Goal: Task Accomplishment & Management: Complete application form

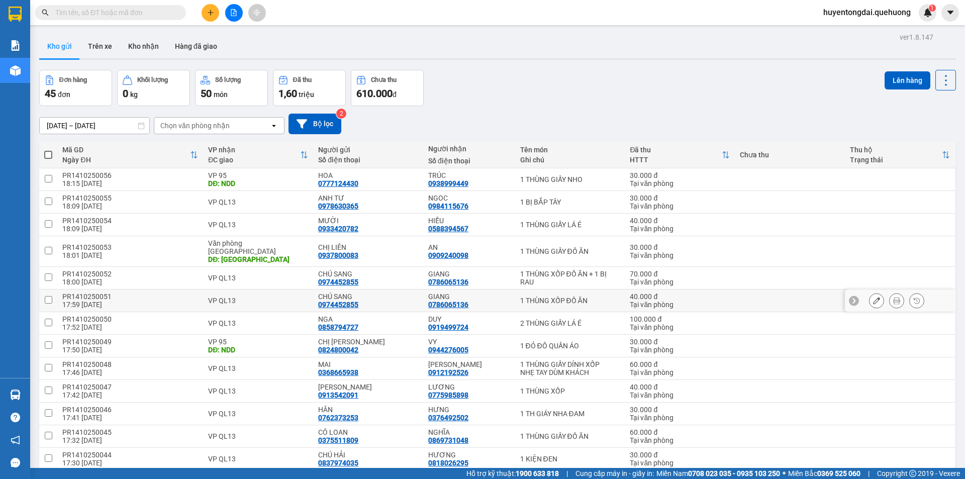
click at [873, 297] on icon at bounding box center [876, 300] width 7 height 7
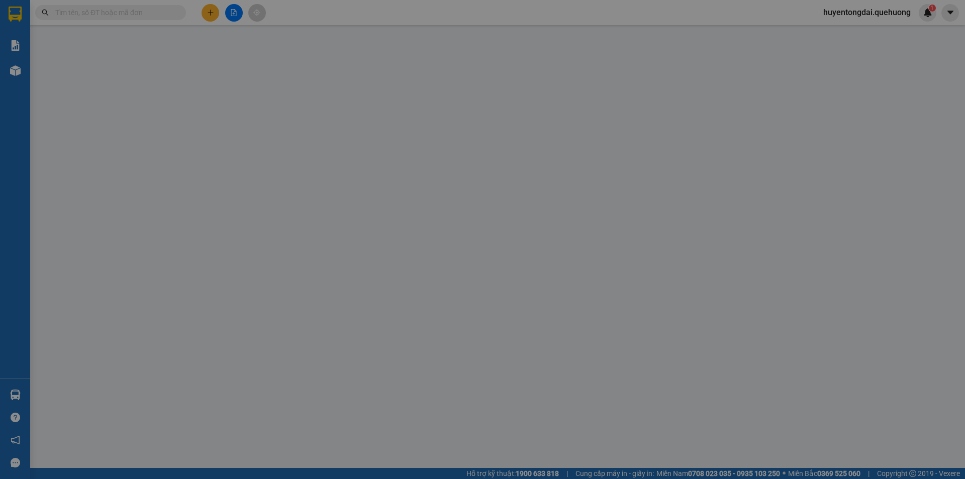
type input "0974452855"
type input "0786065136"
type input "0"
type input "40.000"
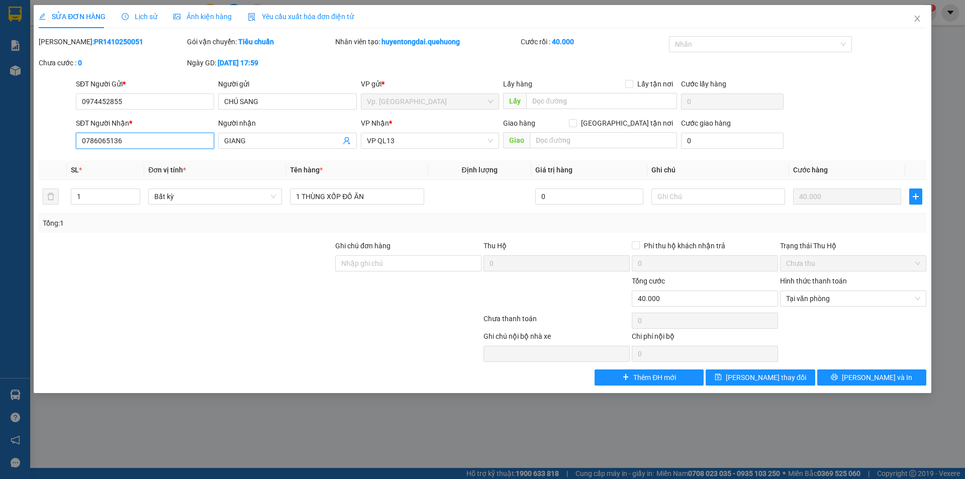
drag, startPoint x: 144, startPoint y: 144, endPoint x: 70, endPoint y: 145, distance: 73.9
click at [70, 145] on div "SĐT Người Nhận * 0786065136 0786065136 Người nhận GIANG VP Nhận * VP QL13 Giao …" at bounding box center [483, 135] width 890 height 35
paste input "909675497"
type input "0909675497"
drag, startPoint x: 255, startPoint y: 141, endPoint x: 213, endPoint y: 152, distance: 44.0
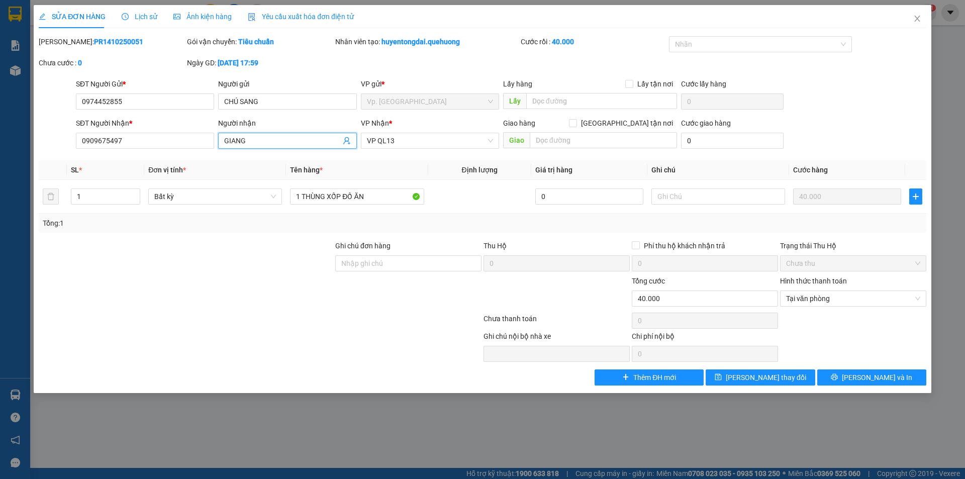
click at [213, 152] on div "SĐT Người Nhận * 0909675497 Người nhận [GEOGRAPHIC_DATA] VP Nhận * VP QL13 Giao…" at bounding box center [501, 135] width 855 height 35
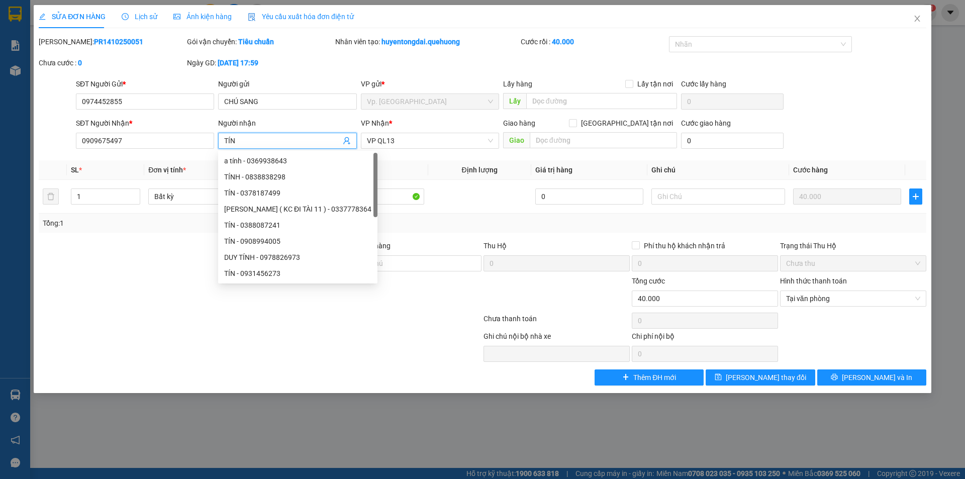
type input "TÍN"
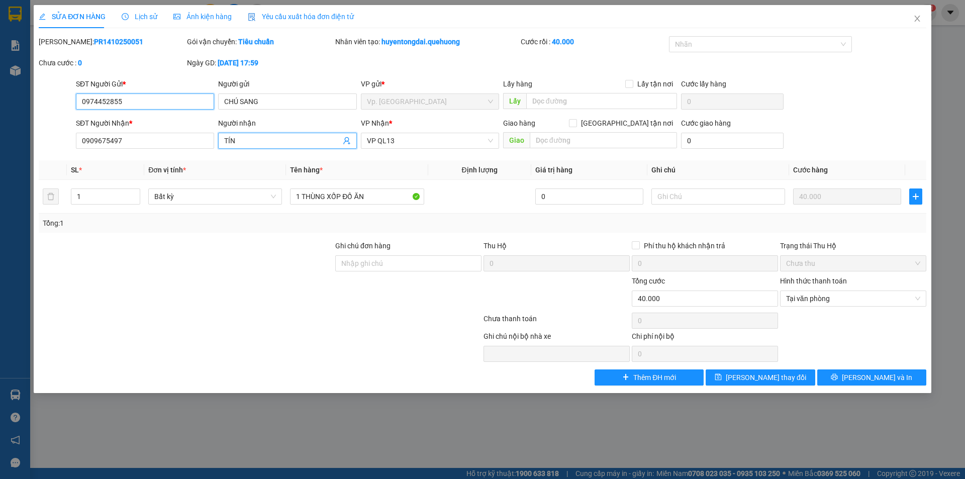
click at [146, 101] on input "0974452855" at bounding box center [145, 102] width 138 height 16
paste input "376600989"
type input "0376600989"
drag, startPoint x: 245, startPoint y: 103, endPoint x: 204, endPoint y: 110, distance: 41.4
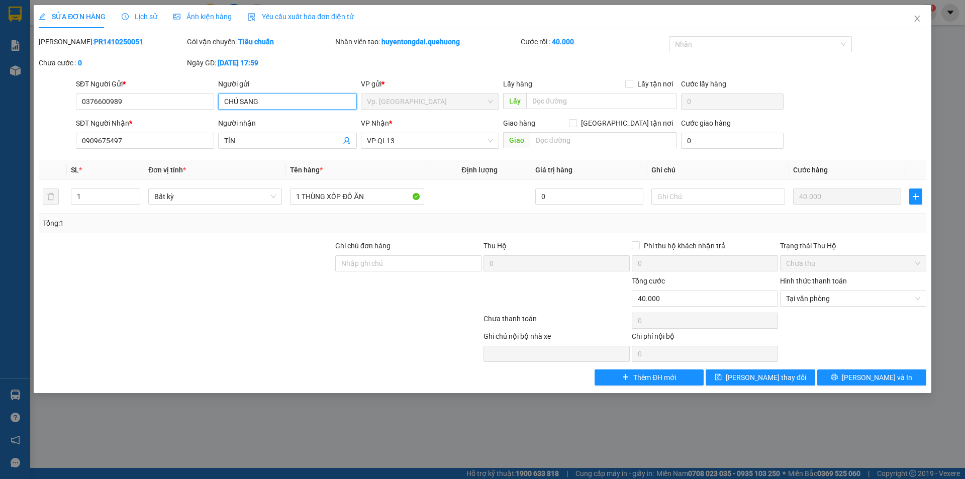
click at [204, 110] on div "SĐT Người Gửi * 0376600989 Người gửi CHÚ SANG CHÚ SANG VP gửi * Vp. [PERSON_NAM…" at bounding box center [501, 95] width 855 height 35
type input "C LOAN"
click at [403, 69] on div "[PERSON_NAME]: PR1410250051 Gói vận chuyển: Tiêu chuẩn Nhân viên tạo: huyentong…" at bounding box center [483, 57] width 890 height 42
click at [400, 140] on span "VP QL13" at bounding box center [430, 140] width 126 height 15
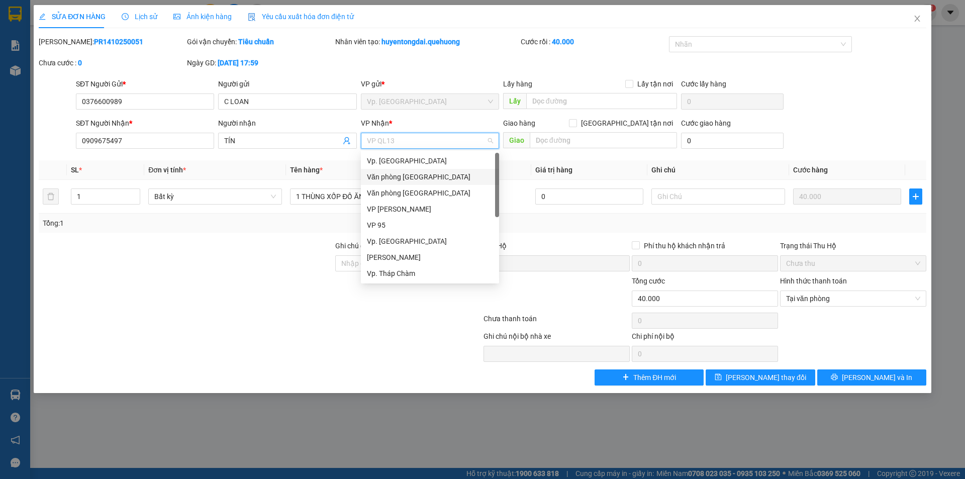
click at [416, 177] on div "Văn phòng [GEOGRAPHIC_DATA]" at bounding box center [430, 176] width 126 height 11
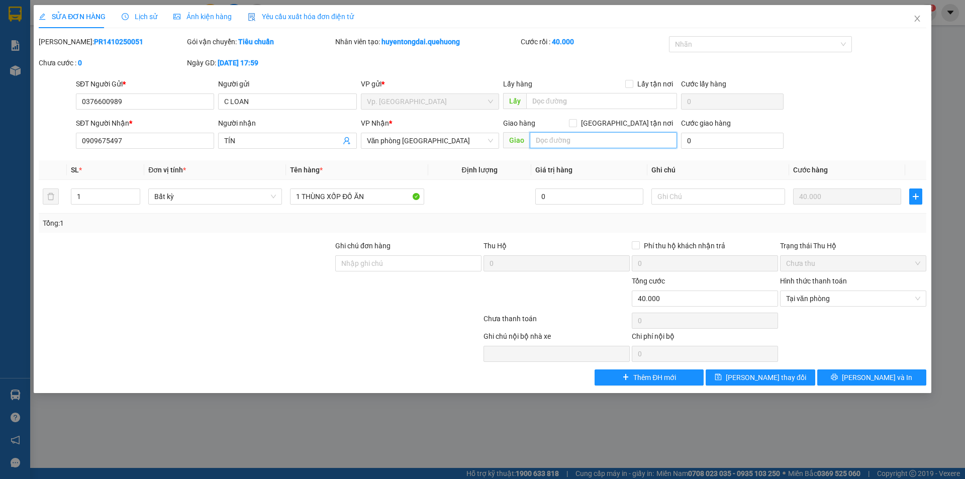
click at [558, 137] on input "text" at bounding box center [603, 140] width 147 height 16
type input "TÂN PHÚ"
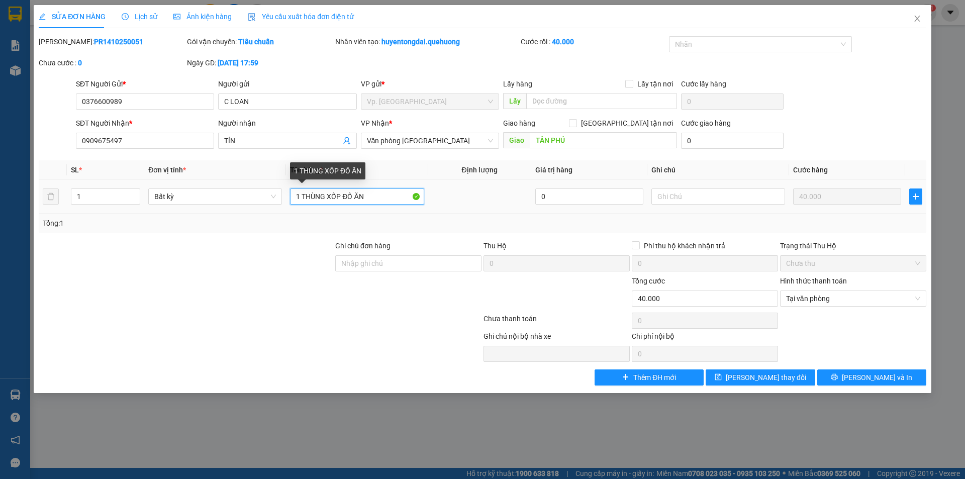
drag, startPoint x: 327, startPoint y: 193, endPoint x: 493, endPoint y: 201, distance: 166.1
click at [493, 201] on tr "1 Bất kỳ 1 THÙNG XỐP ĐỒ ĂN 0 40.000" at bounding box center [483, 197] width 888 height 34
type input "1 THÙNG GIẤY LÁ É"
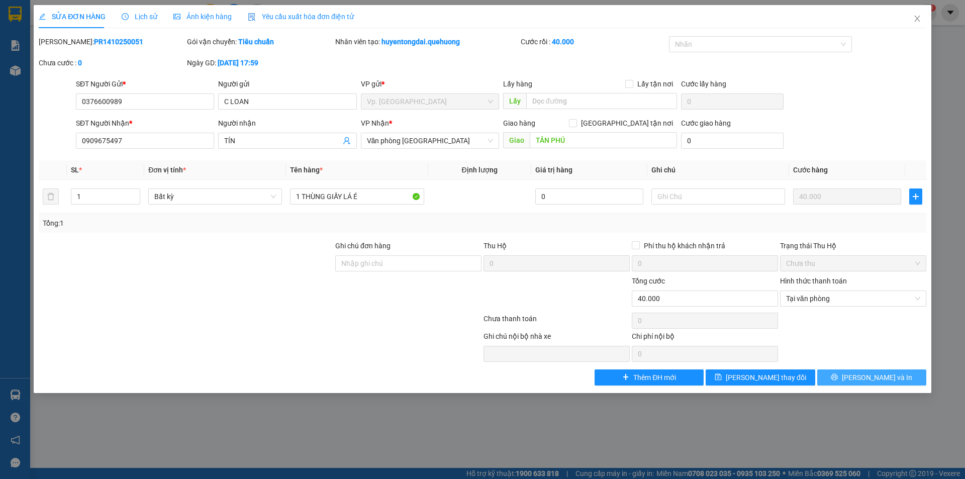
click at [873, 378] on span "[PERSON_NAME] và In" at bounding box center [877, 377] width 70 height 11
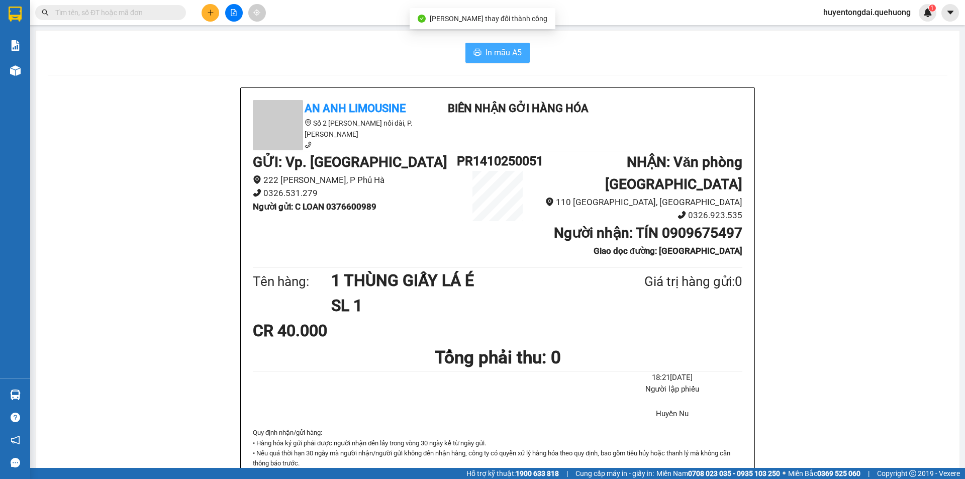
click at [502, 50] on span "In mẫu A5" at bounding box center [504, 52] width 36 height 13
click at [389, 69] on div "In mẫu A5 An Anh Limousine Số 2 [PERSON_NAME] nối dài, P. [PERSON_NAME] Biên nh…" at bounding box center [498, 468] width 924 height 875
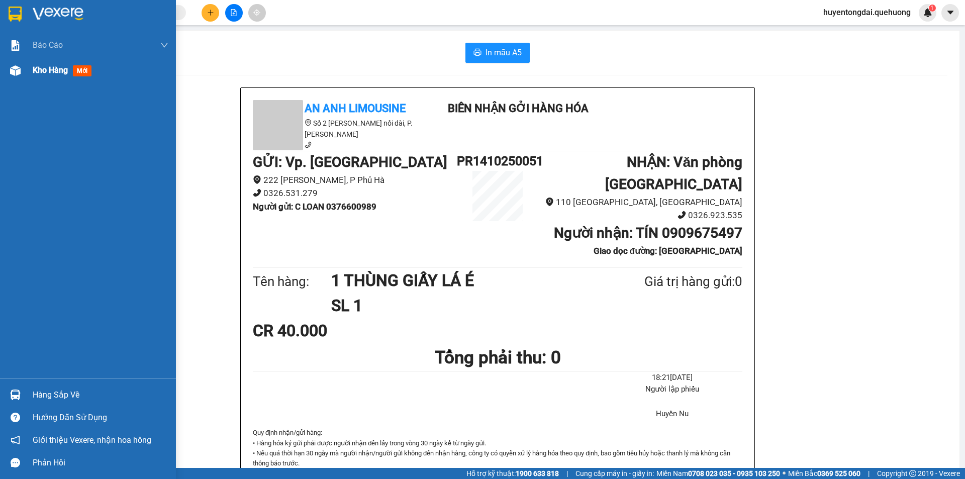
click at [5, 69] on div "Kho hàng mới" at bounding box center [88, 70] width 176 height 25
click at [21, 70] on div at bounding box center [16, 71] width 18 height 18
click at [33, 66] on span "Kho hàng" at bounding box center [50, 70] width 35 height 10
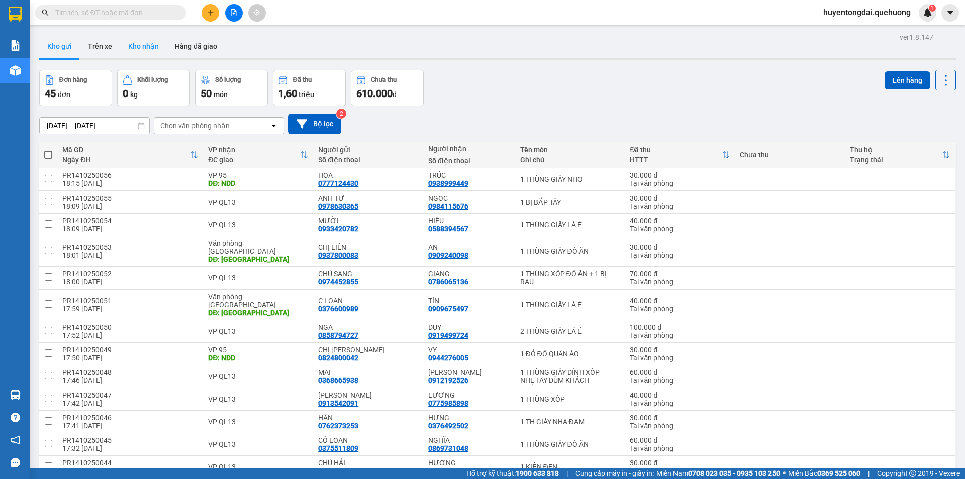
click at [143, 46] on button "Kho nhận" at bounding box center [143, 46] width 47 height 24
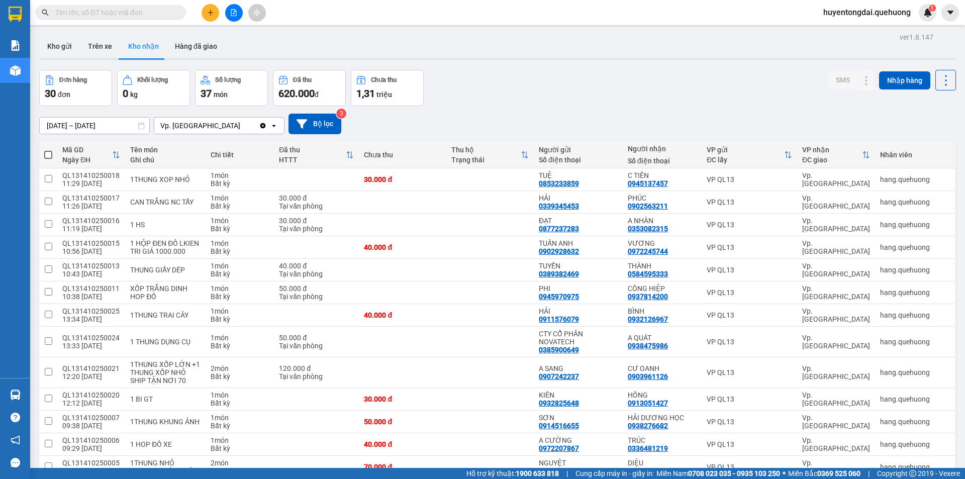
click at [216, 11] on button at bounding box center [211, 13] width 18 height 18
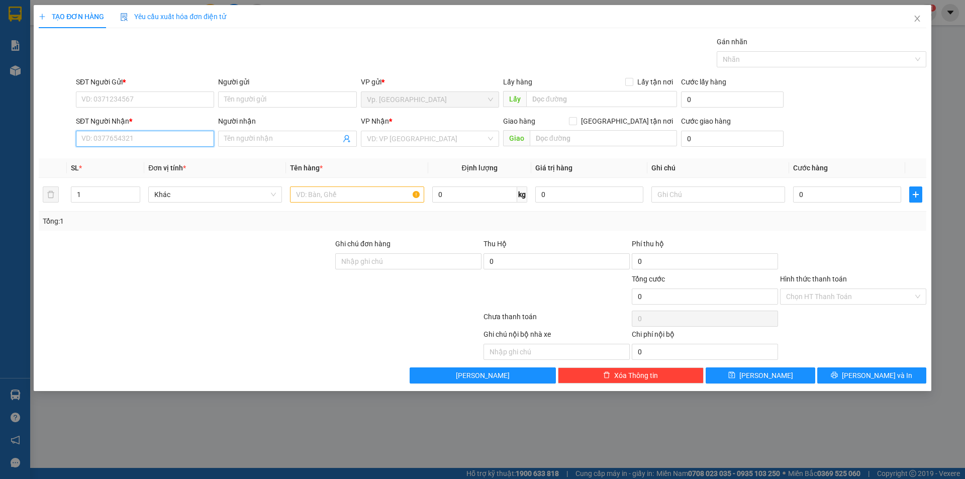
click at [110, 137] on input "SĐT Người Nhận *" at bounding box center [145, 139] width 138 height 16
click at [121, 161] on div "0972233337 - PHƯƠNG" at bounding box center [145, 158] width 126 height 11
type input "0972233337"
type input "PHƯƠNG"
type input "TÂN PHÚ"
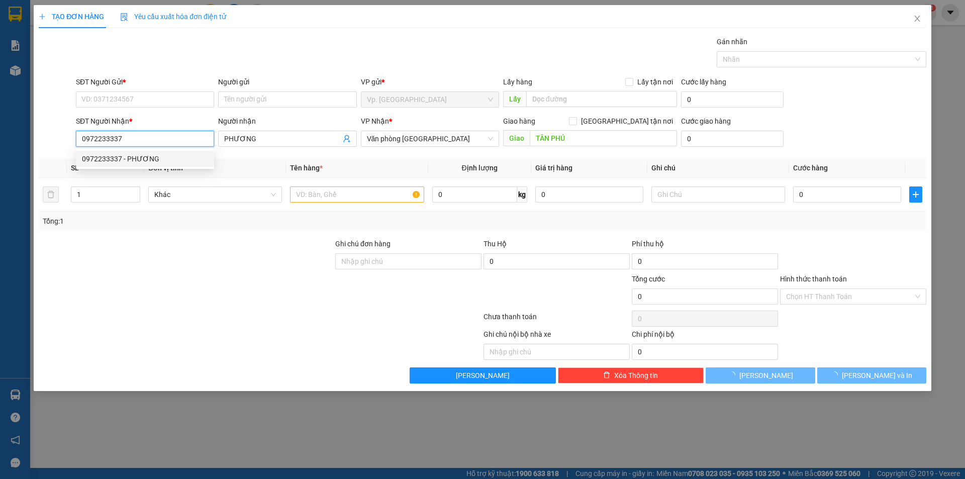
type input "50.000"
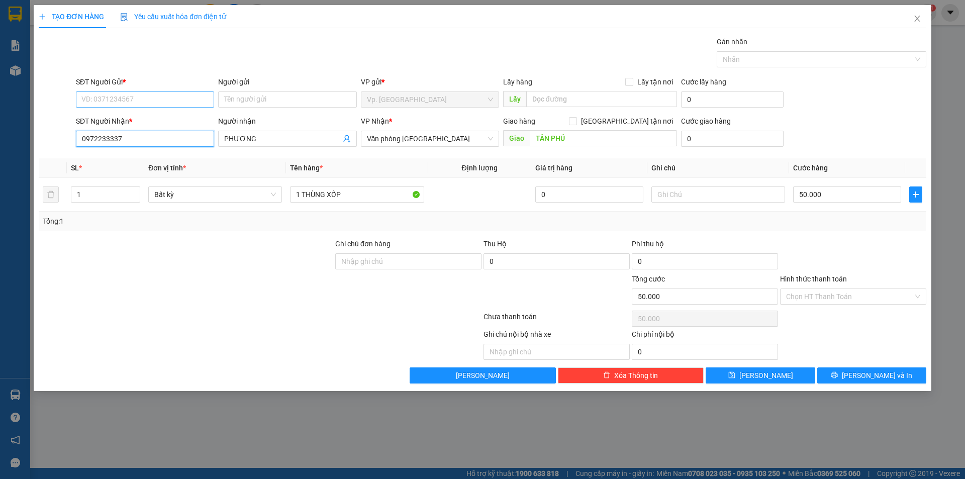
type input "0972233337"
click at [137, 94] on input "SĐT Người Gửi *" at bounding box center [145, 100] width 138 height 16
click at [138, 119] on div "0972725645 - THƯƠNG" at bounding box center [145, 119] width 126 height 11
type input "0972725645"
type input "THƯƠNG"
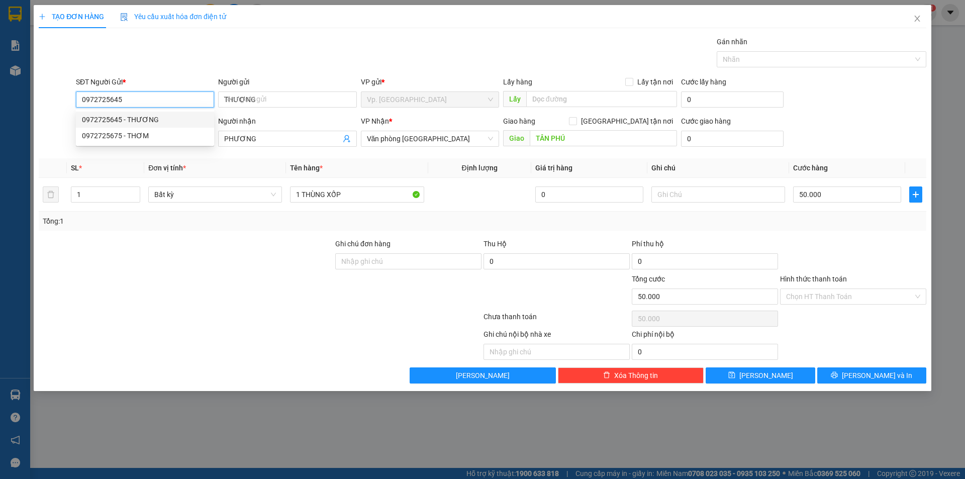
type input "30.000"
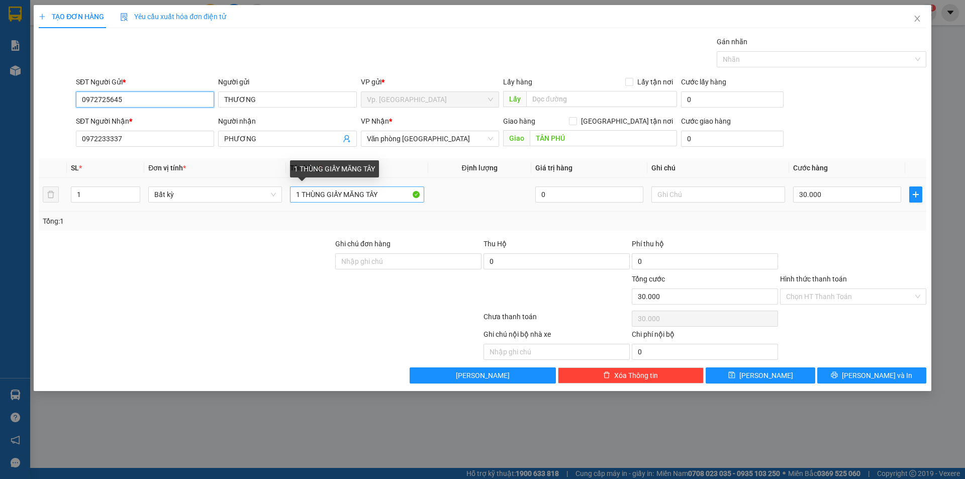
type input "0972725645"
drag, startPoint x: 342, startPoint y: 201, endPoint x: 446, endPoint y: 204, distance: 103.6
click at [444, 204] on tr "1 Bất kỳ 1 THÙNG GIẤY MĂNG TÂY 0 30.000" at bounding box center [483, 195] width 888 height 34
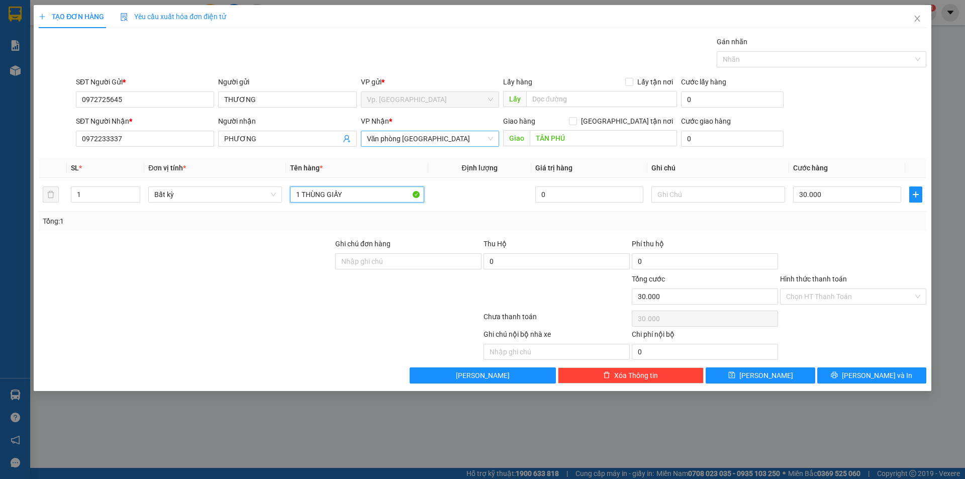
click at [430, 137] on span "Văn phòng [GEOGRAPHIC_DATA]" at bounding box center [430, 138] width 126 height 15
type input "1 THÙNG GIẤY"
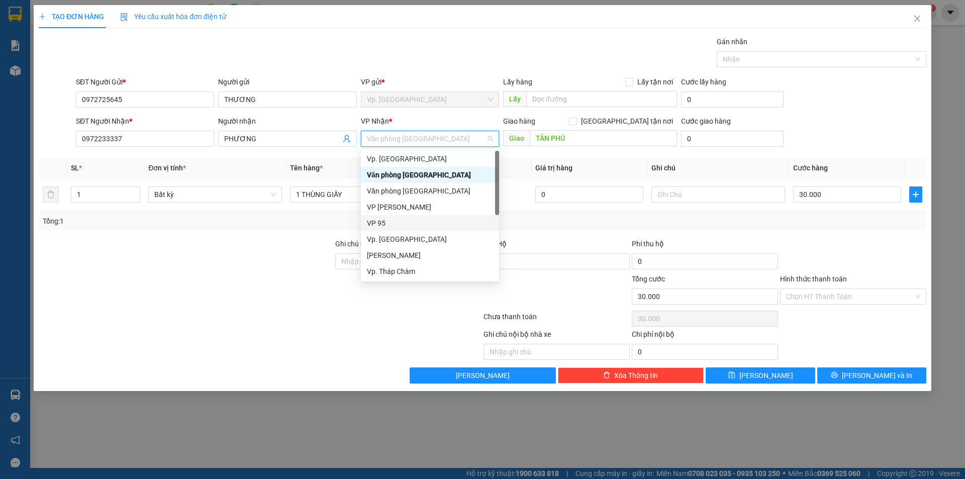
click at [381, 220] on div "VP 95" at bounding box center [430, 223] width 126 height 11
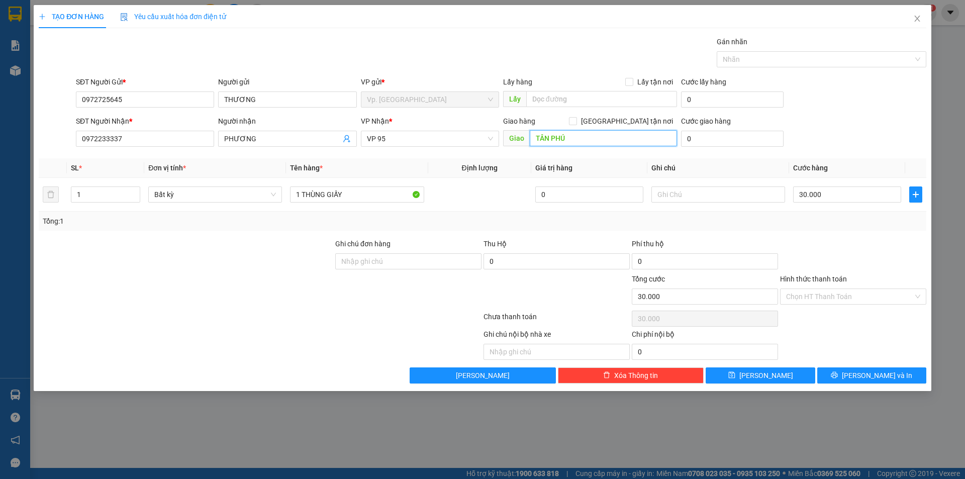
click at [633, 138] on input "TÂN PHÚ" at bounding box center [603, 138] width 147 height 16
type input "NDD"
click at [905, 370] on button "[PERSON_NAME] và In" at bounding box center [872, 376] width 109 height 16
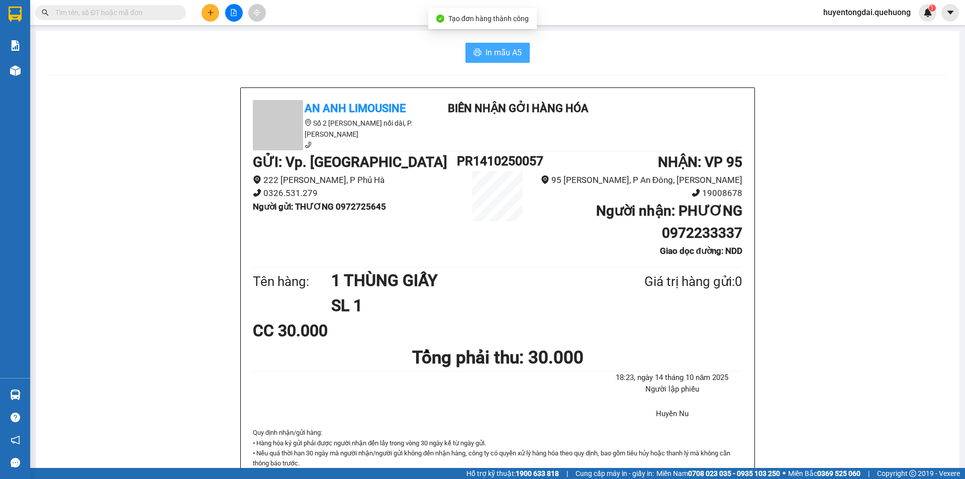
click at [490, 54] on span "In mẫu A5" at bounding box center [504, 52] width 36 height 13
click at [208, 10] on icon "plus" at bounding box center [210, 12] width 7 height 7
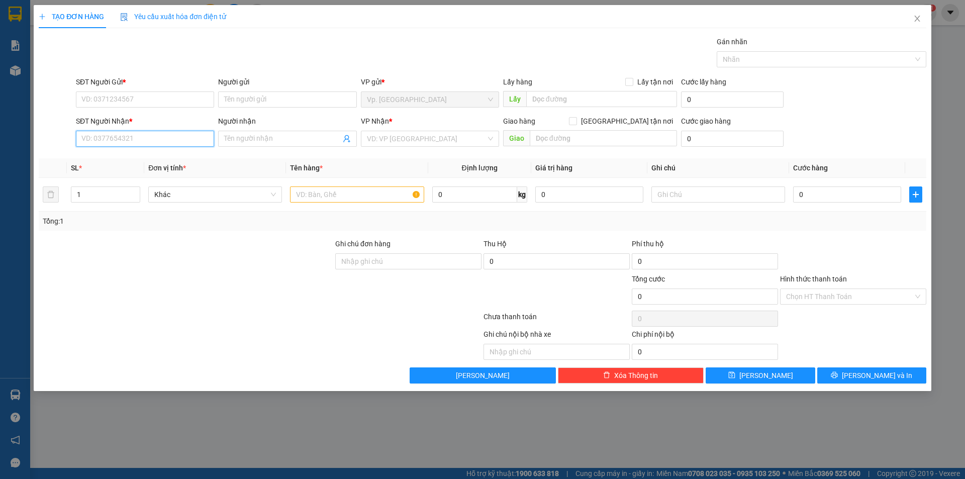
click at [136, 139] on input "SĐT Người Nhận *" at bounding box center [145, 139] width 138 height 16
click at [135, 91] on div "SĐT Người Gửi *" at bounding box center [145, 83] width 138 height 15
click at [135, 94] on input "SĐT Người Gửi *" at bounding box center [145, 100] width 138 height 16
click at [91, 101] on input "01906355790" at bounding box center [145, 100] width 138 height 16
type input "0906355790"
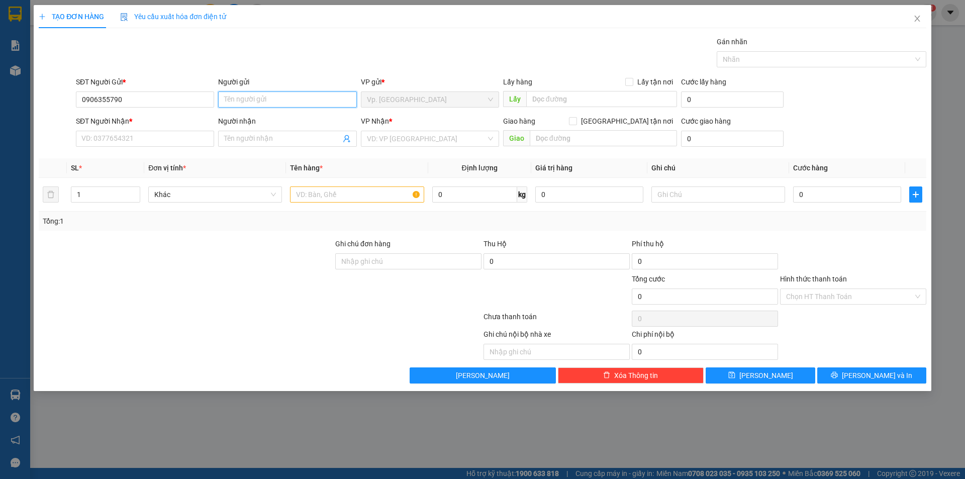
click at [251, 101] on input "Người gửi" at bounding box center [287, 100] width 138 height 16
type input "CHÚ TRÍ"
click at [184, 137] on input "SĐT Người Nhận *" at bounding box center [145, 139] width 138 height 16
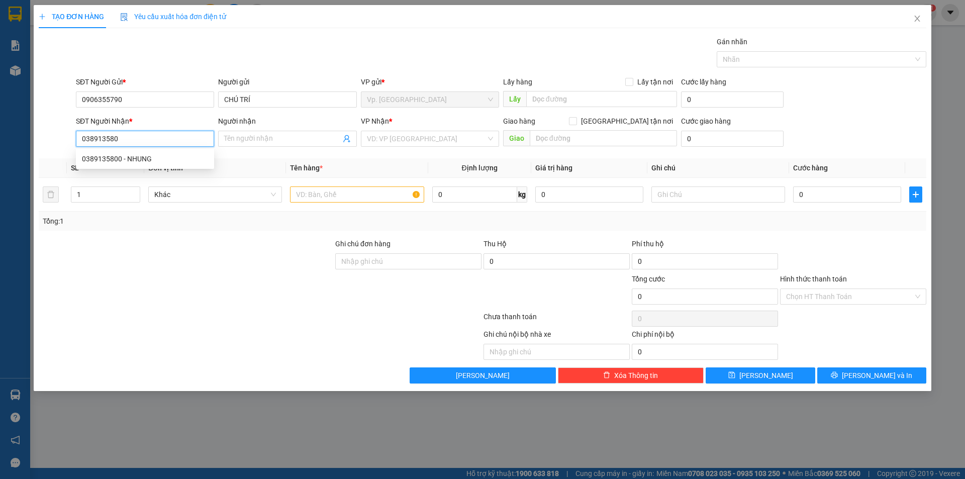
type input "0389135800"
click at [173, 157] on div "0389135800 - NHUNG" at bounding box center [145, 158] width 126 height 11
type input "NHUNG"
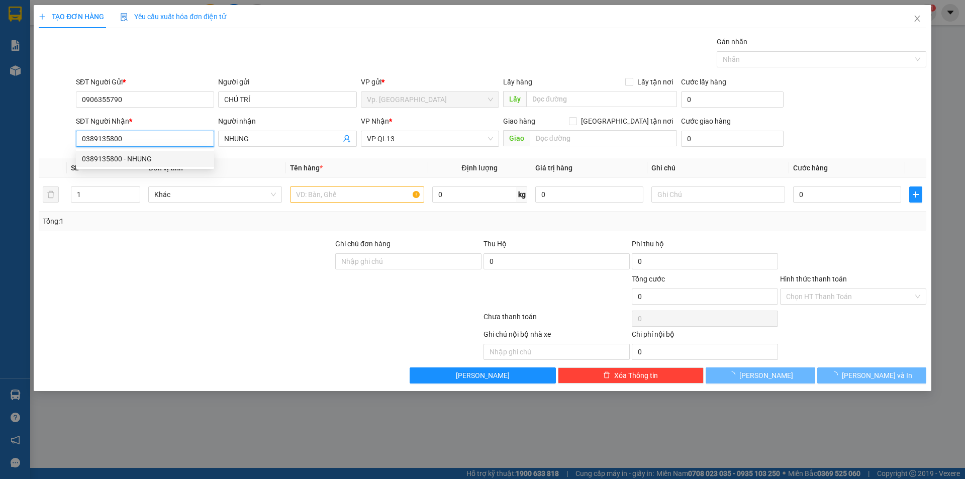
type input "30.000"
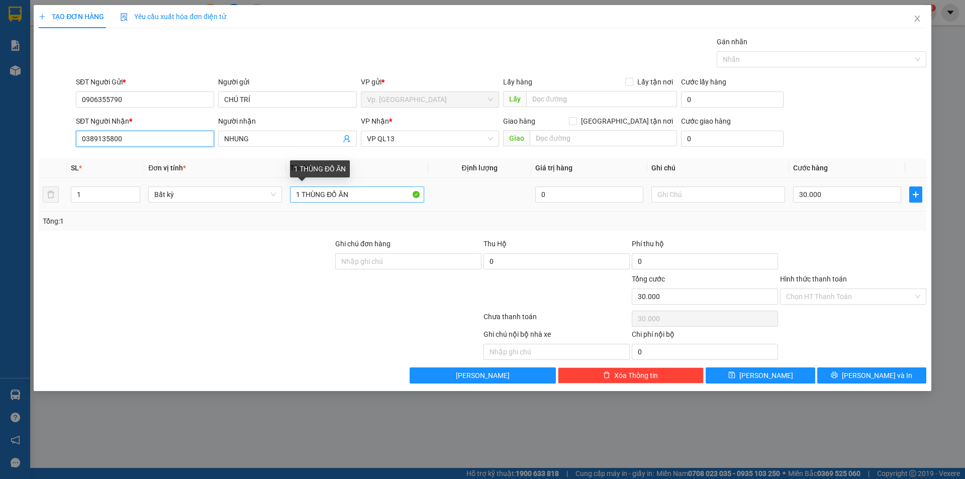
type input "0389135800"
drag, startPoint x: 305, startPoint y: 197, endPoint x: 425, endPoint y: 194, distance: 120.2
click at [425, 194] on td "1 THÙNG ĐỒ ĂN" at bounding box center [357, 195] width 142 height 34
type input "1 HỘP ĐỒ ĂN NHỎ"
click at [818, 297] on input "Hình thức thanh toán" at bounding box center [849, 296] width 127 height 15
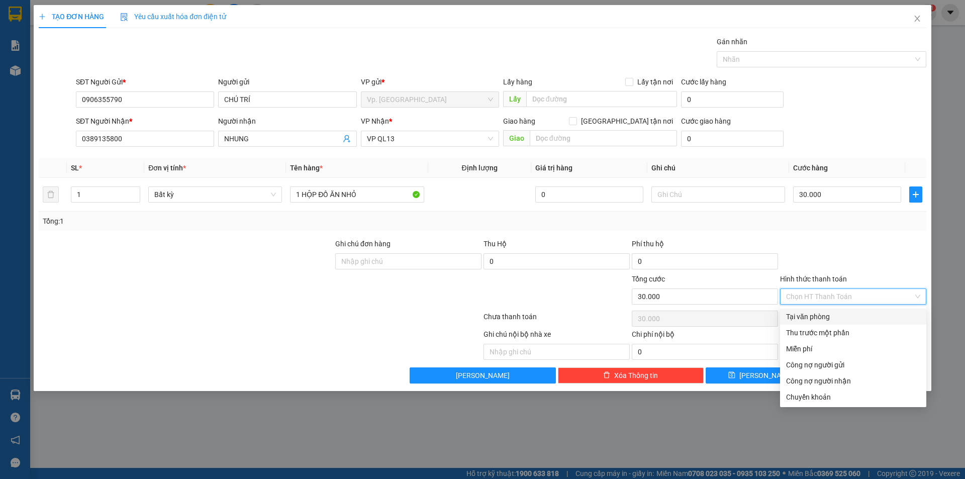
click at [818, 317] on div "Tại văn phòng" at bounding box center [853, 316] width 134 height 11
type input "0"
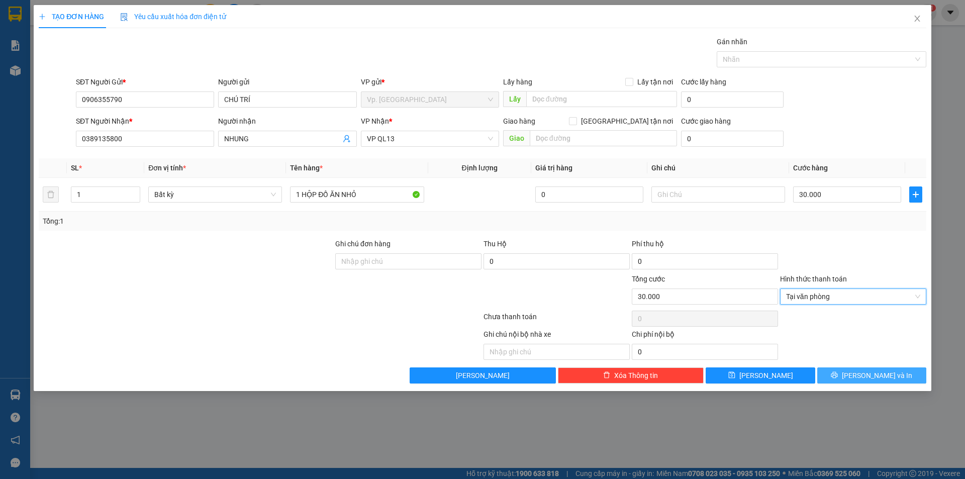
click at [850, 377] on button "[PERSON_NAME] và In" at bounding box center [872, 376] width 109 height 16
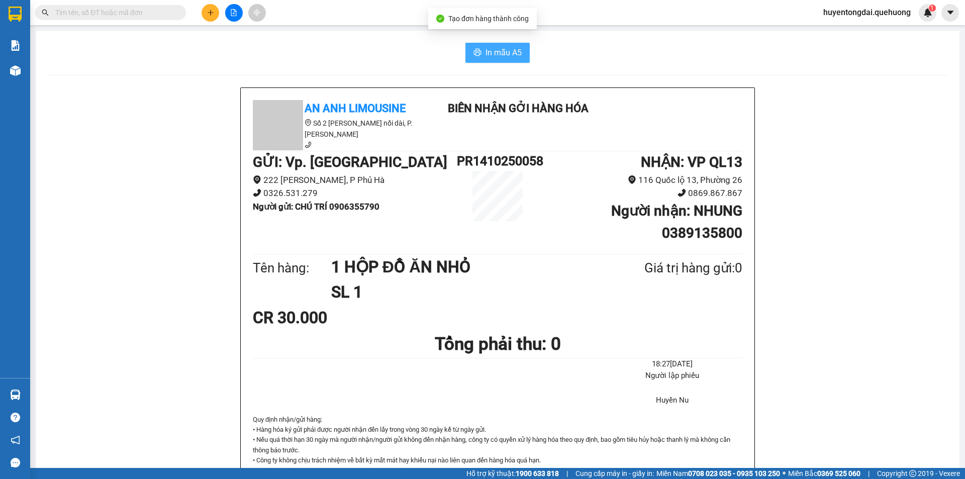
click at [509, 50] on span "In mẫu A5" at bounding box center [504, 52] width 36 height 13
click at [213, 7] on button at bounding box center [211, 13] width 18 height 18
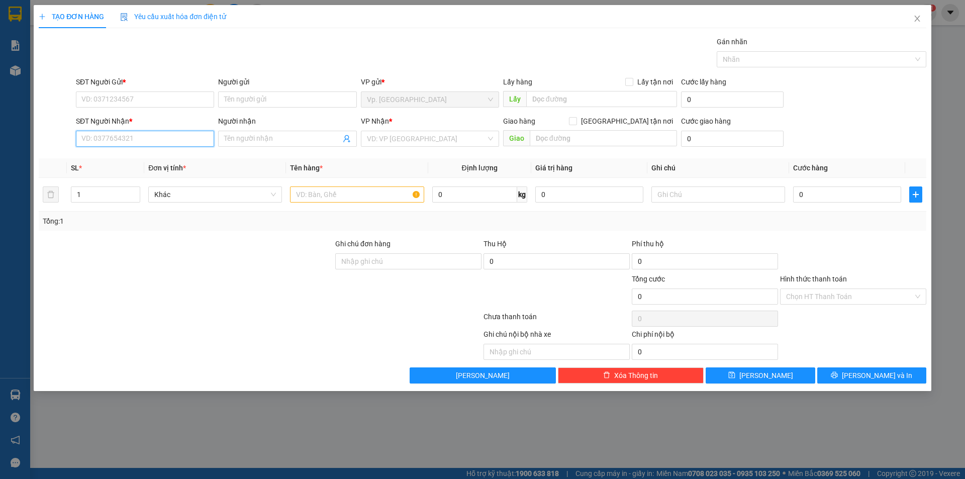
click at [171, 135] on input "SĐT Người Nhận *" at bounding box center [145, 139] width 138 height 16
click at [155, 141] on input "0332069" at bounding box center [145, 139] width 138 height 16
click at [160, 159] on div "0332069446 - MỸ DUYÊN" at bounding box center [145, 158] width 126 height 11
type input "0332069446"
type input "[PERSON_NAME]"
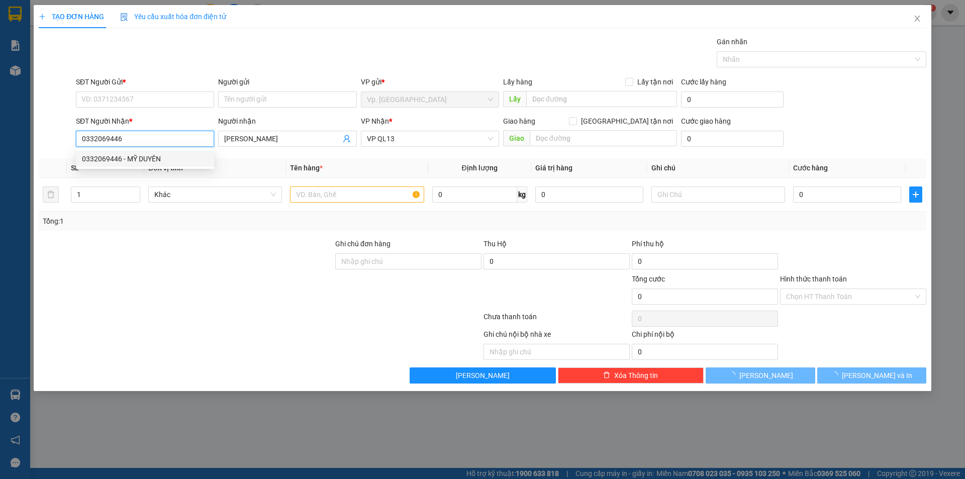
type input "70.000"
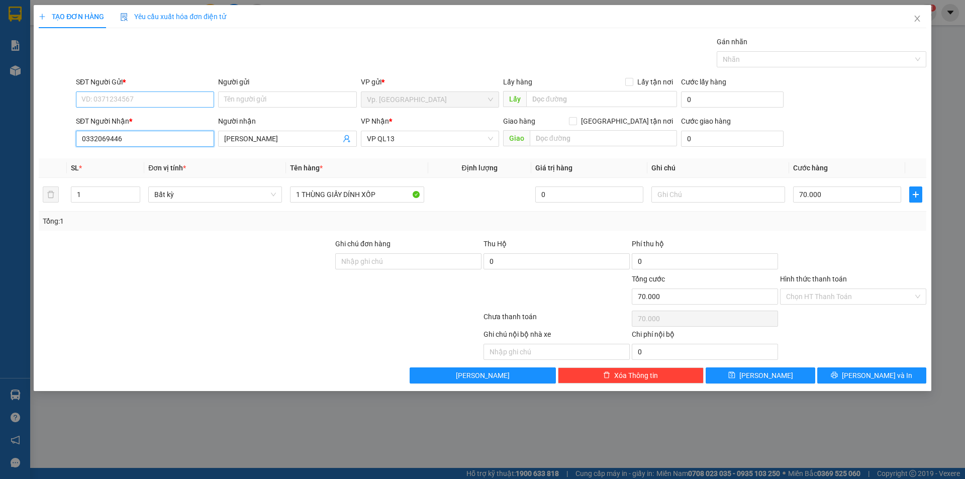
type input "0332069446"
click at [148, 102] on input "SĐT Người Gửi *" at bounding box center [145, 100] width 138 height 16
click at [146, 122] on div "0974440476 - A TOÀN" at bounding box center [145, 119] width 126 height 11
type input "0974440476"
drag, startPoint x: 229, startPoint y: 106, endPoint x: 217, endPoint y: 108, distance: 11.8
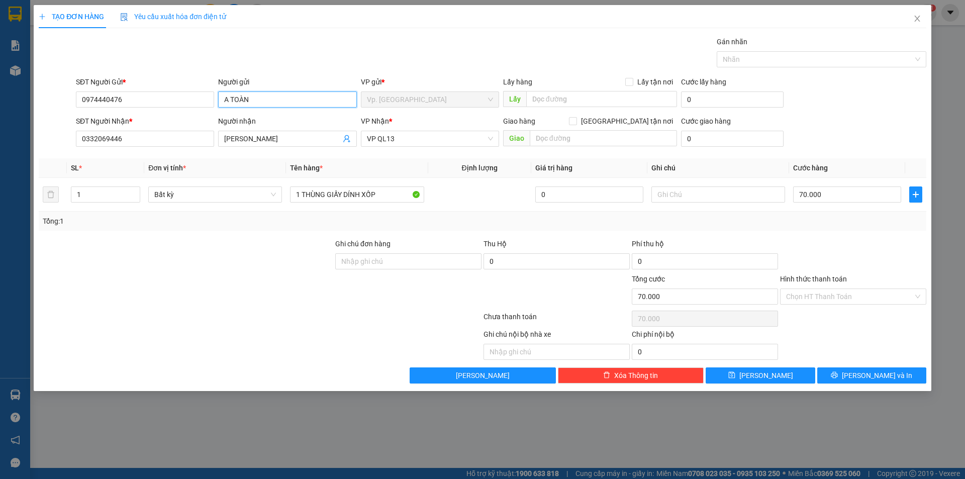
click at [217, 108] on div "Người gửi A TOÀN A TOÀN" at bounding box center [287, 93] width 142 height 35
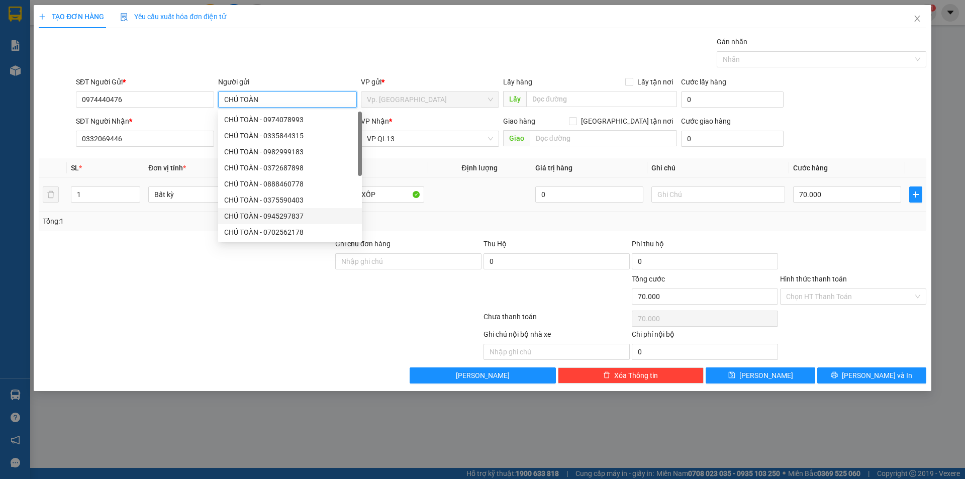
click at [459, 191] on body "Kết quả tìm kiếm ( 0 ) Bộ lọc No Data huyentongdai.quehuong 1 Báo cáo 1. Doanh …" at bounding box center [482, 239] width 965 height 479
type input "CHÚ TOÀN"
click at [397, 197] on input "1 THÙNG GIẤY DÍNH XỐP" at bounding box center [357, 195] width 134 height 16
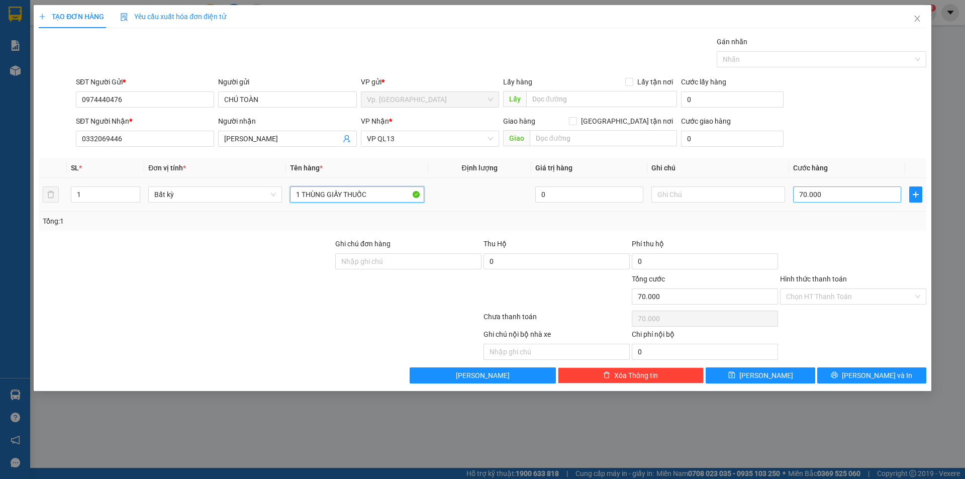
type input "1 THÙNG GIẤY THUỐC"
type input "5"
type input "50"
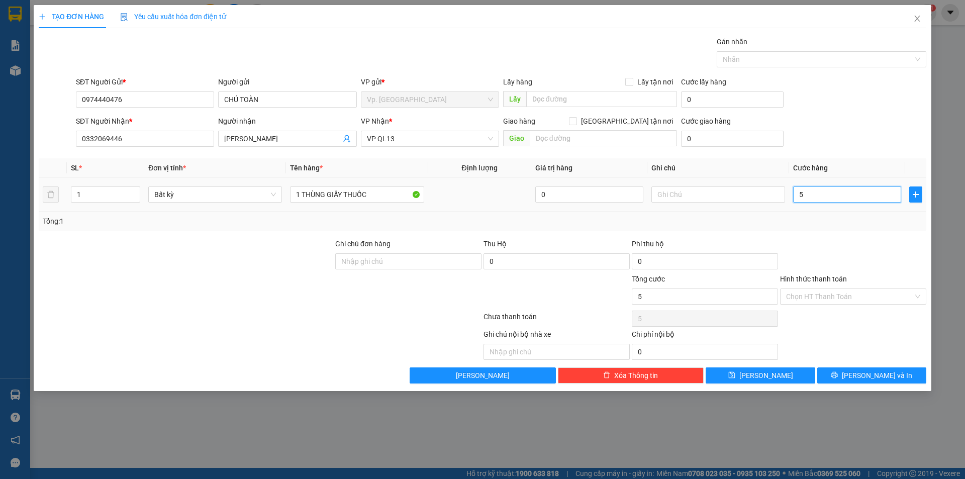
type input "50"
type input "50.000"
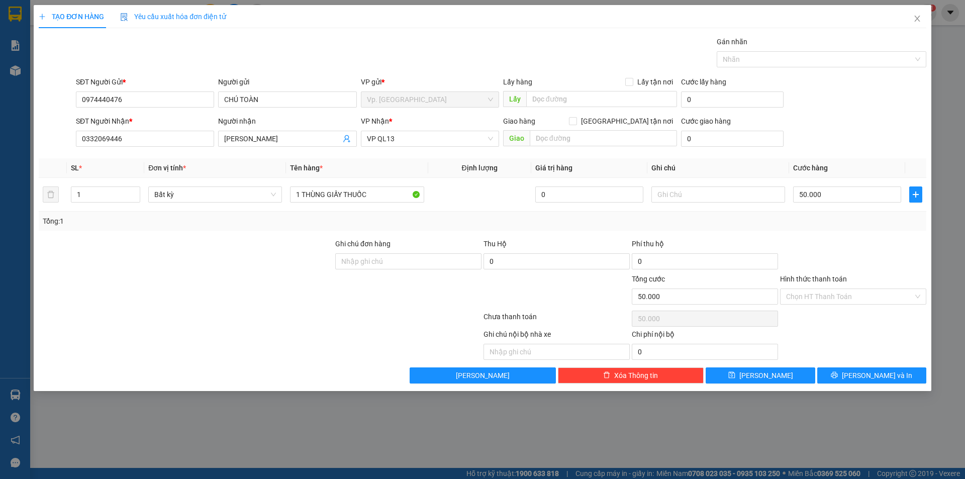
click at [808, 234] on div "Transit Pickup Surcharge Ids Transit Deliver Surcharge Ids Transit Deliver Surc…" at bounding box center [483, 209] width 888 height 347
click at [840, 302] on input "Hình thức thanh toán" at bounding box center [849, 296] width 127 height 15
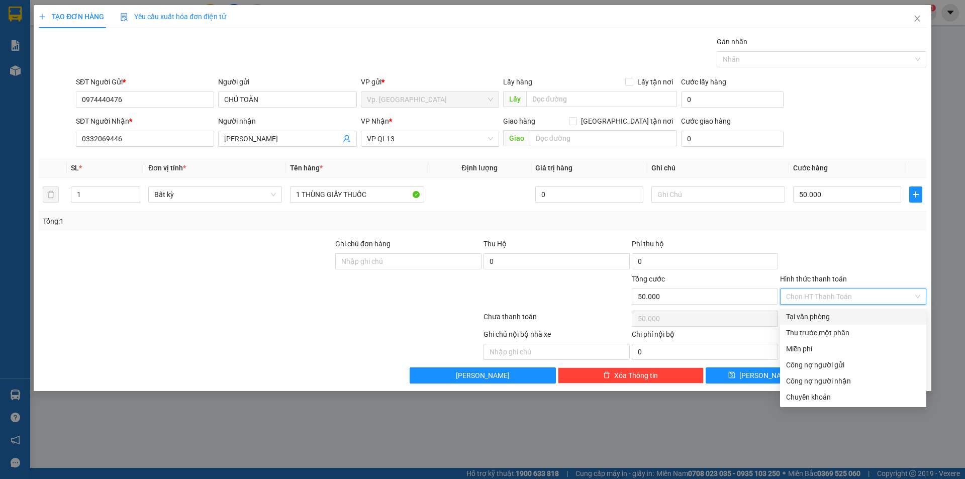
click at [822, 314] on div "Tại văn phòng" at bounding box center [853, 316] width 134 height 11
type input "0"
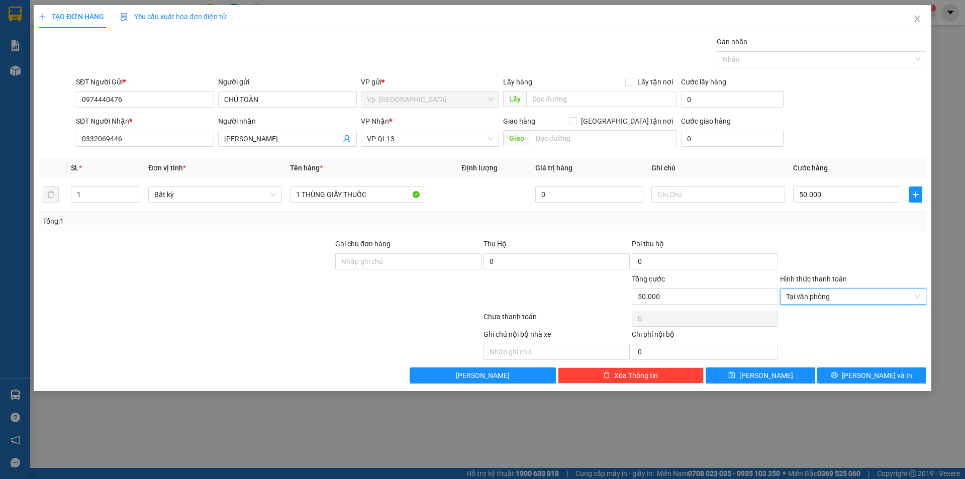
click at [863, 367] on div "Transit Pickup Surcharge Ids Transit Deliver Surcharge Ids Transit Deliver Surc…" at bounding box center [483, 209] width 888 height 347
click at [863, 372] on button "[PERSON_NAME] và In" at bounding box center [872, 376] width 109 height 16
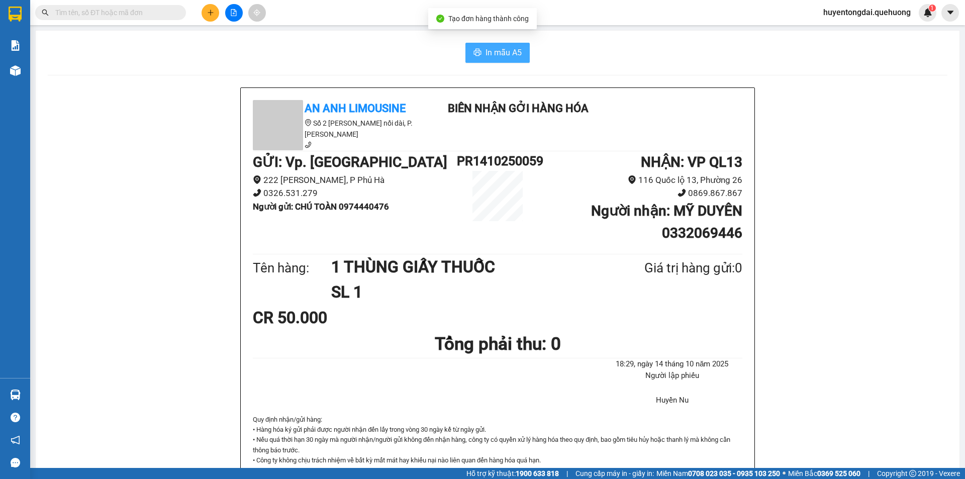
click at [497, 46] on span "In mẫu A5" at bounding box center [504, 52] width 36 height 13
